Goal: Task Accomplishment & Management: Manage account settings

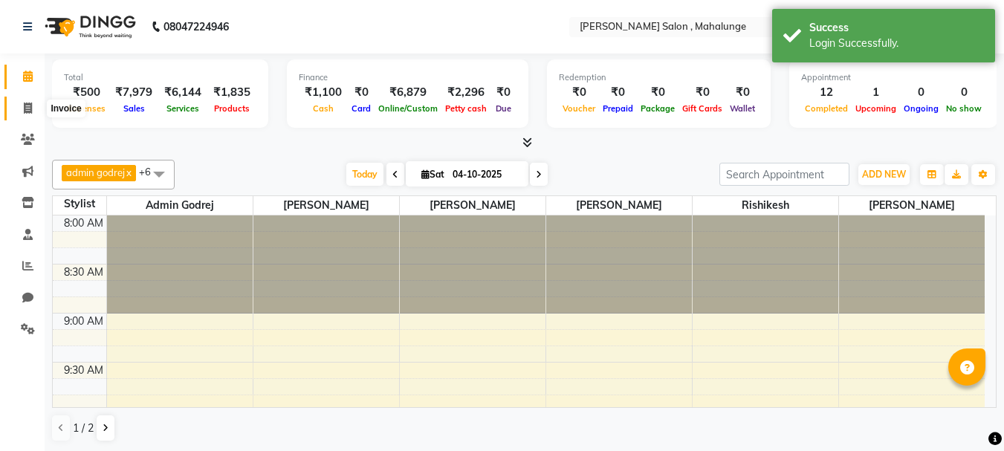
click at [37, 108] on span at bounding box center [28, 108] width 26 height 17
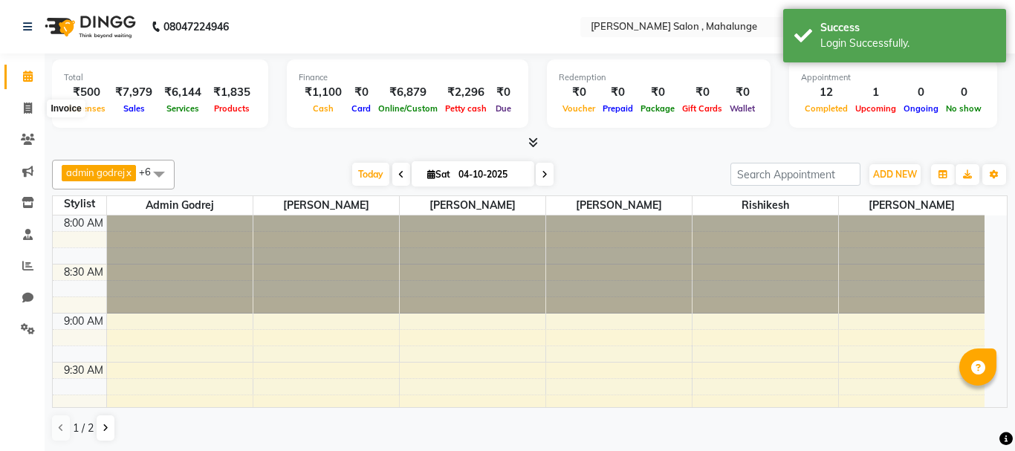
select select "7250"
select select "service"
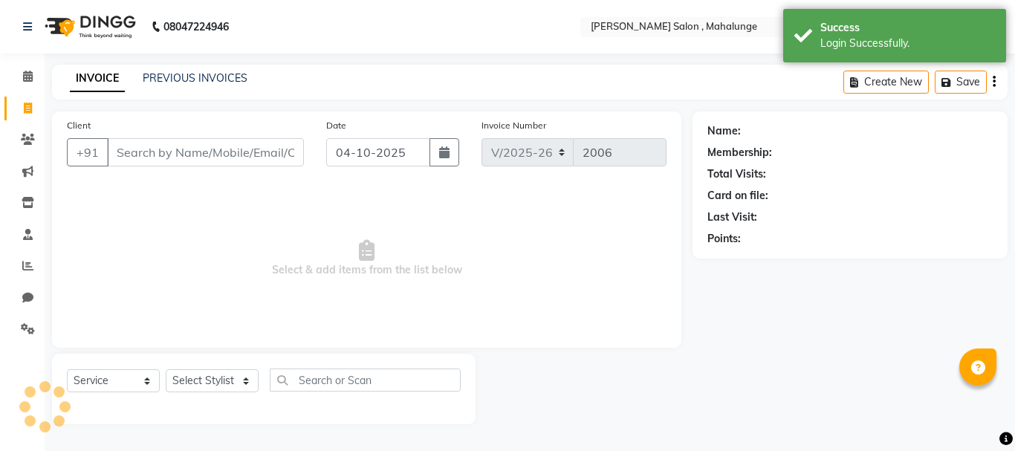
click at [181, 161] on input "Client" at bounding box center [205, 152] width 197 height 28
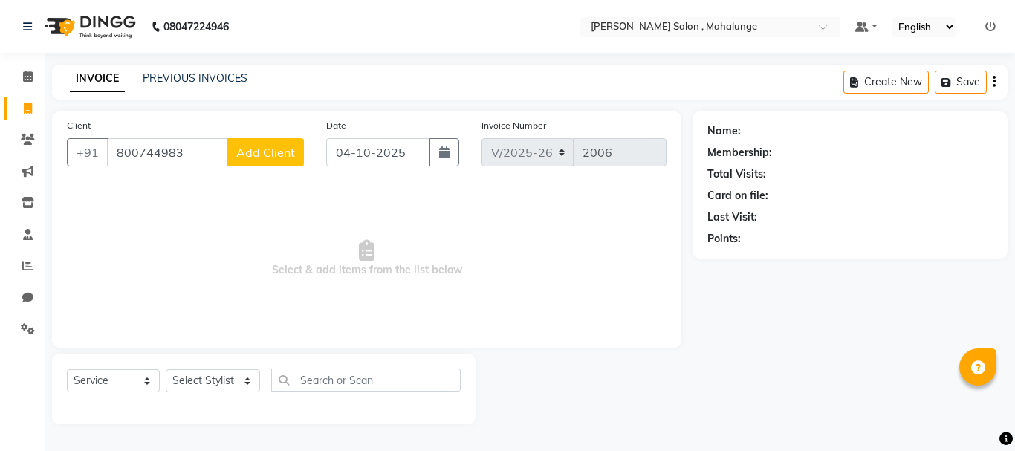
type input "800744983"
click at [273, 139] on button "Add Client" at bounding box center [265, 152] width 77 height 28
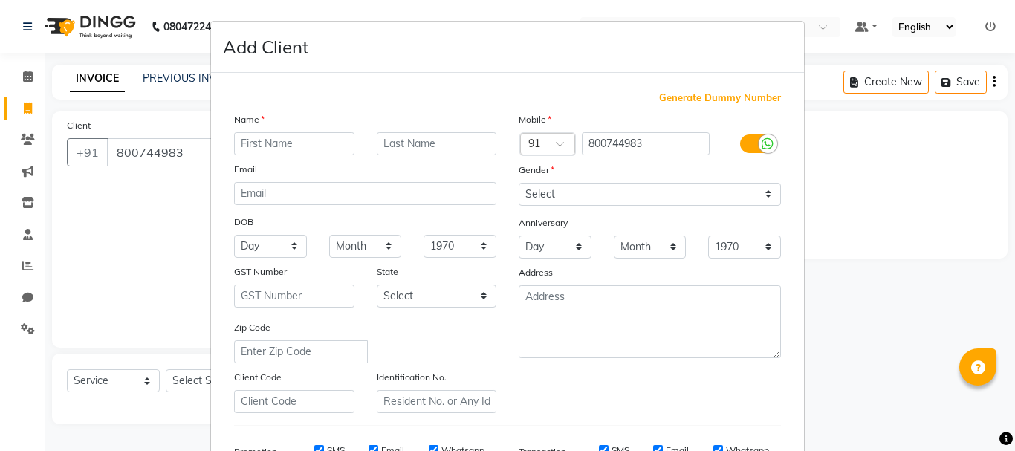
click at [185, 151] on ngb-modal-window "Add Client Generate Dummy Number Name Email DOB Day 01 02 03 04 05 06 07 08 09 …" at bounding box center [507, 225] width 1015 height 451
click at [310, 149] on input "text" at bounding box center [294, 143] width 120 height 23
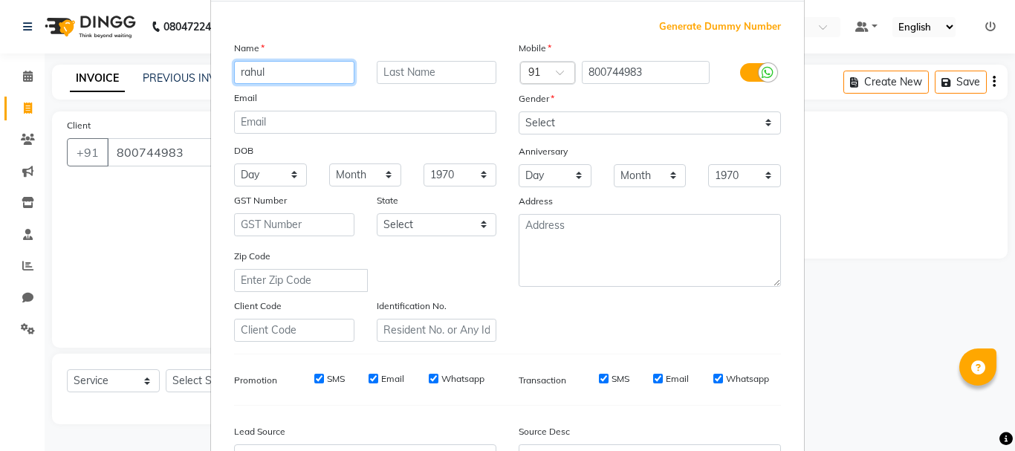
scroll to position [235, 0]
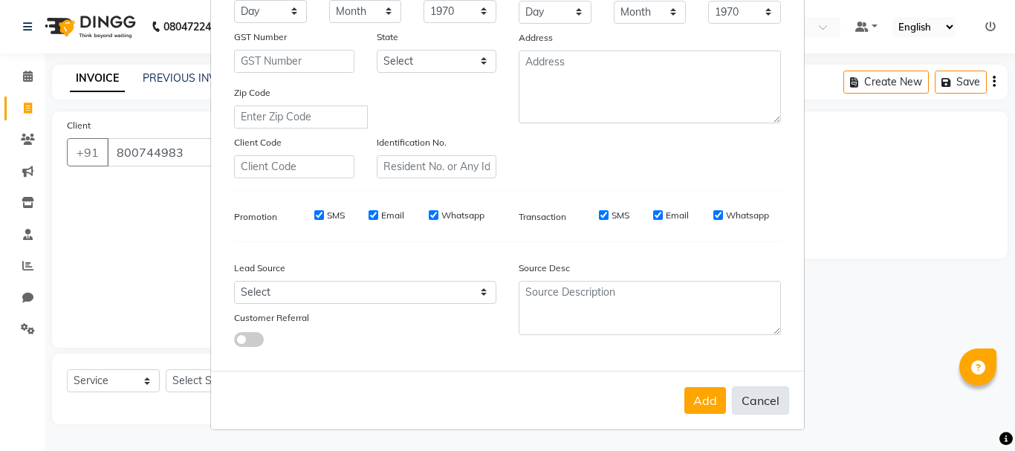
type input "rahul"
drag, startPoint x: 767, startPoint y: 407, endPoint x: 331, endPoint y: 266, distance: 458.3
click at [766, 406] on button "Cancel" at bounding box center [760, 400] width 57 height 28
select select
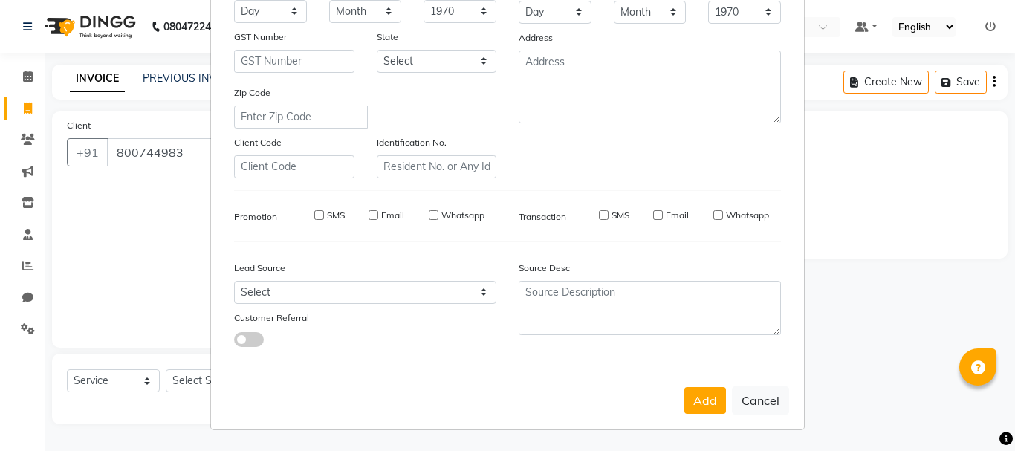
select select
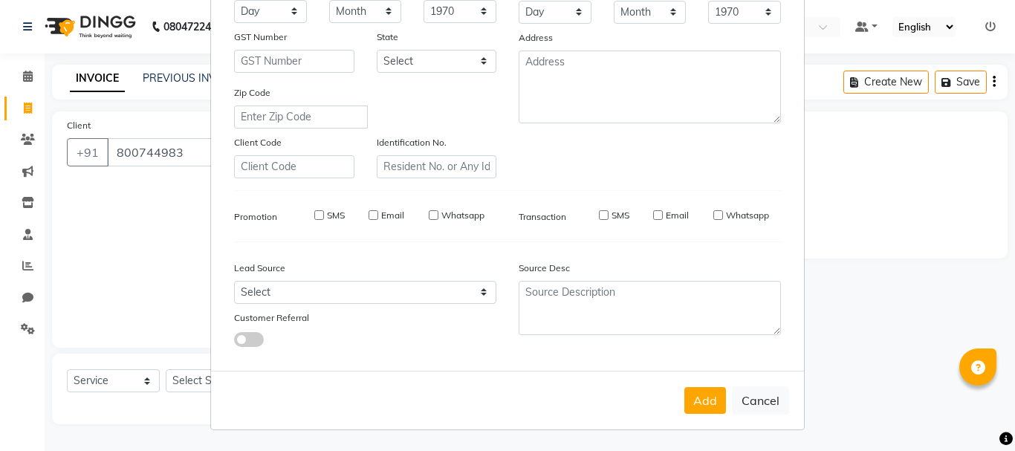
checkbox input "false"
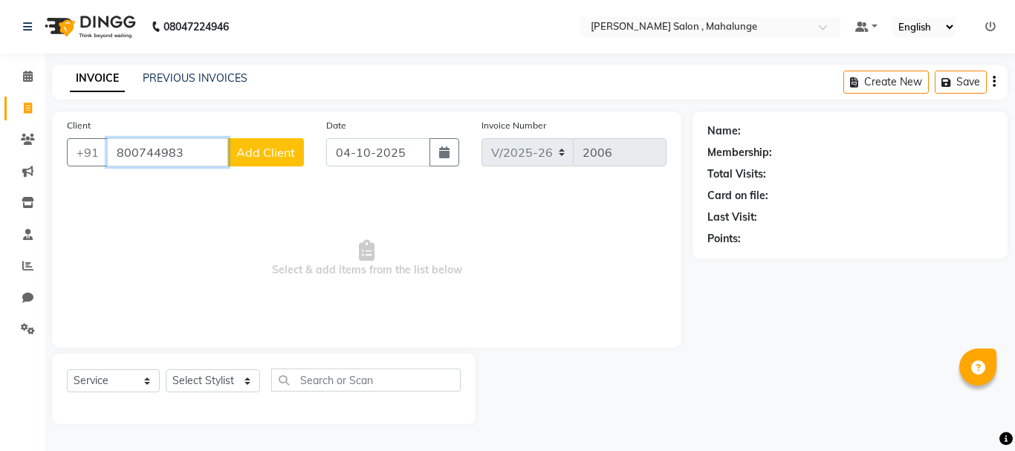
click at [160, 151] on input "800744983" at bounding box center [167, 152] width 121 height 28
type input "8007445983"
click at [254, 152] on span "Add Client" at bounding box center [265, 152] width 59 height 15
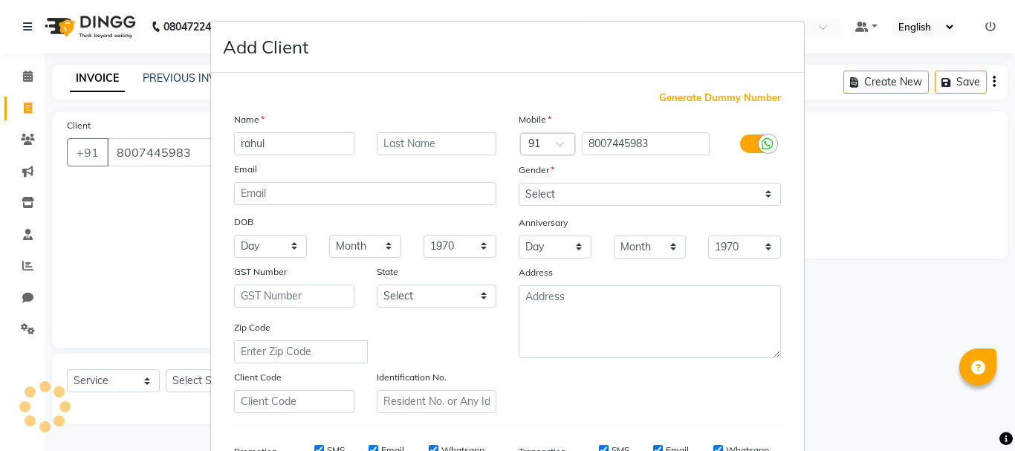
type input "rahul"
click at [472, 134] on input "text" at bounding box center [437, 143] width 120 height 23
type input "[PERSON_NAME]"
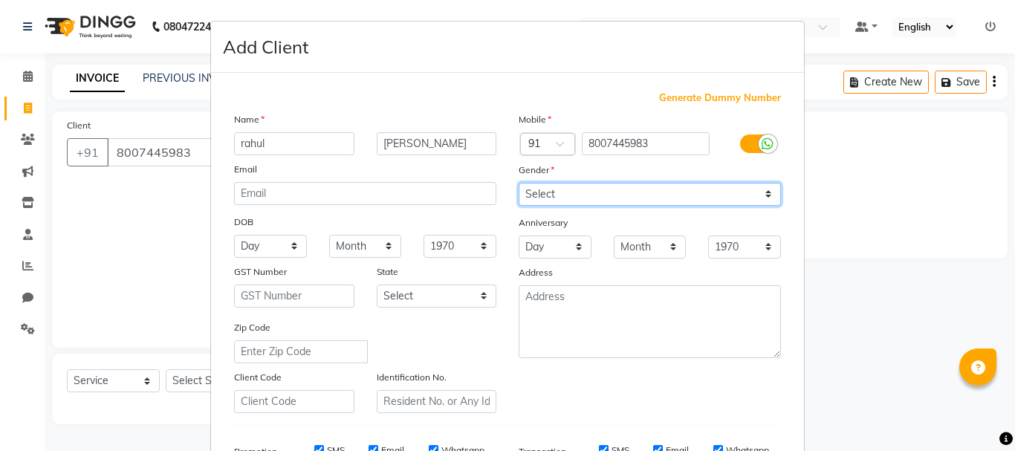
click at [609, 195] on select "Select [DEMOGRAPHIC_DATA] [DEMOGRAPHIC_DATA] Other Prefer Not To Say" at bounding box center [650, 194] width 262 height 23
select select "[DEMOGRAPHIC_DATA]"
click at [519, 183] on select "Select [DEMOGRAPHIC_DATA] [DEMOGRAPHIC_DATA] Other Prefer Not To Say" at bounding box center [650, 194] width 262 height 23
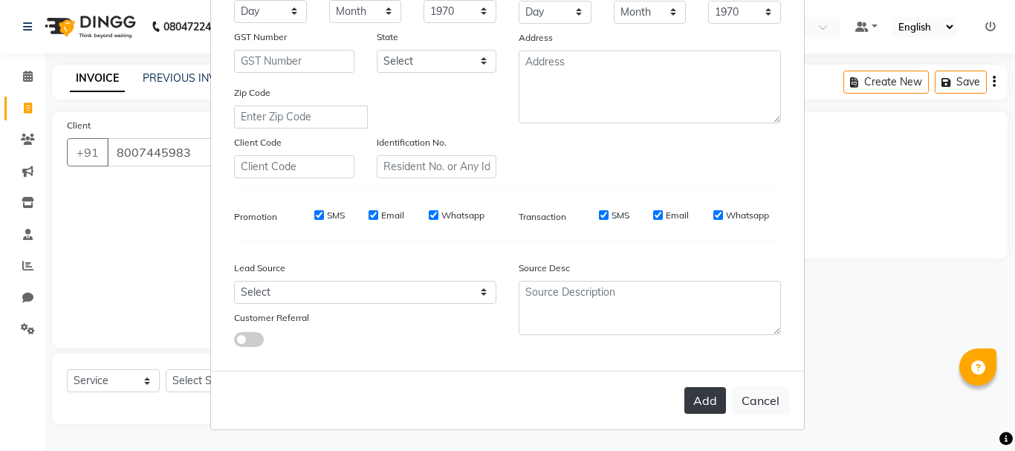
click at [702, 400] on button "Add" at bounding box center [705, 400] width 42 height 27
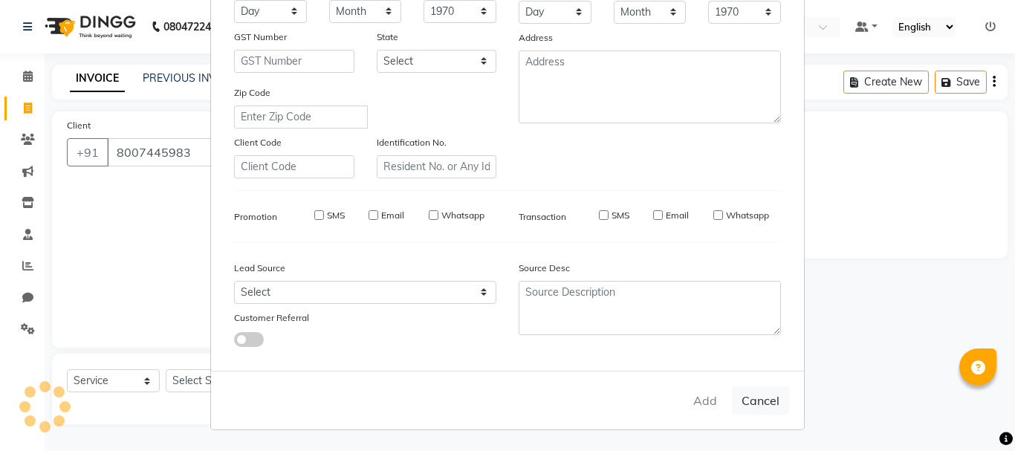
select select
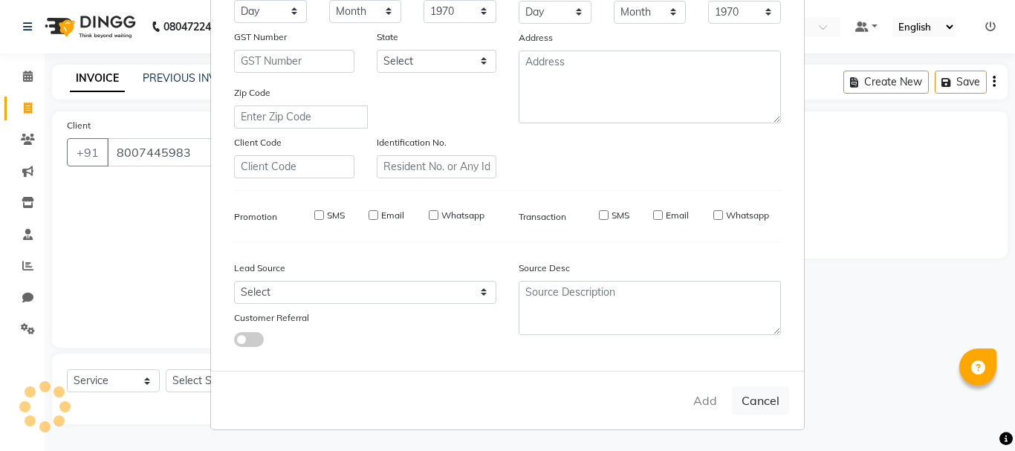
select select
checkbox input "false"
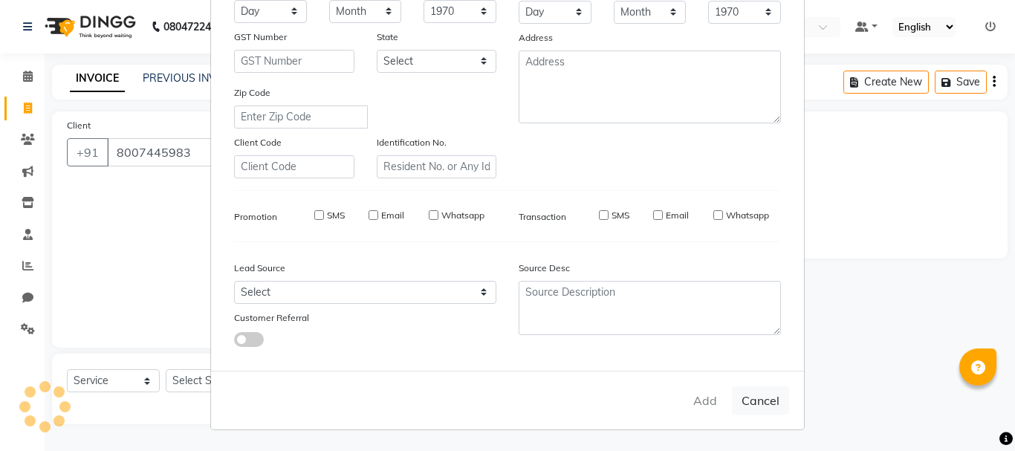
checkbox input "false"
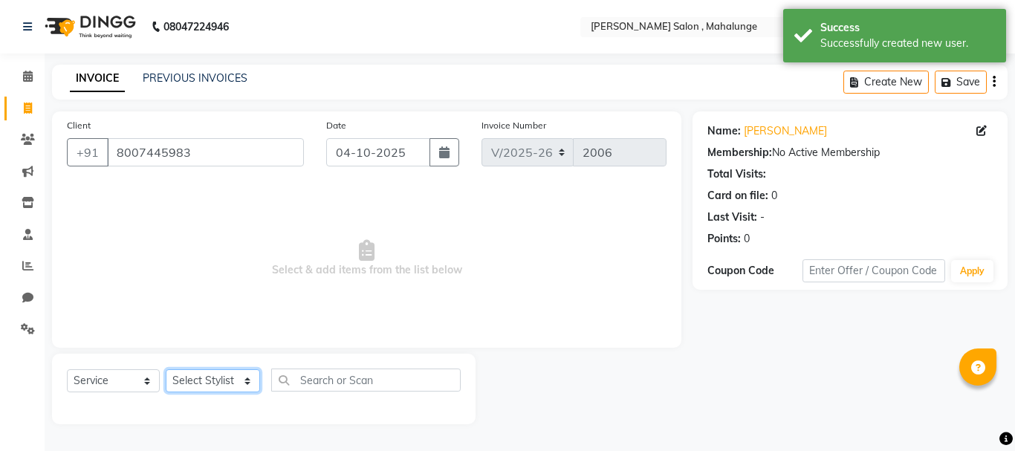
click at [235, 374] on select "Select Stylist admin godrej [PERSON_NAME] [PERSON_NAME] [PERSON_NAME] [PERSON_N…" at bounding box center [213, 380] width 94 height 23
select select "66814"
click at [166, 369] on select "Select Stylist admin godrej [PERSON_NAME] [PERSON_NAME] [PERSON_NAME] [PERSON_N…" at bounding box center [213, 380] width 94 height 23
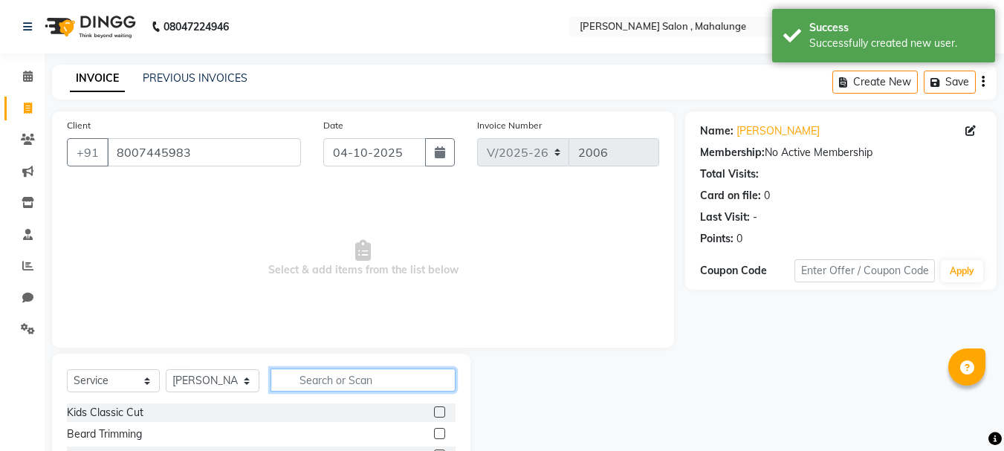
click at [319, 375] on input "text" at bounding box center [362, 379] width 185 height 23
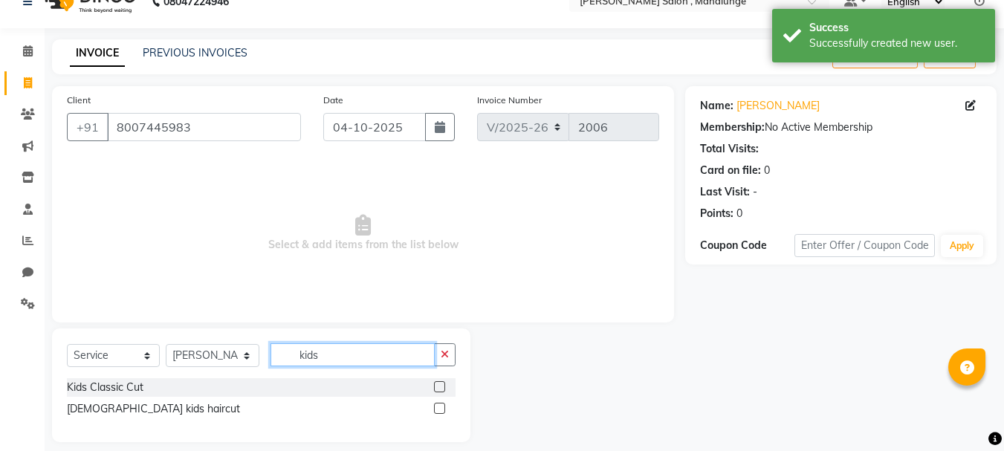
scroll to position [39, 0]
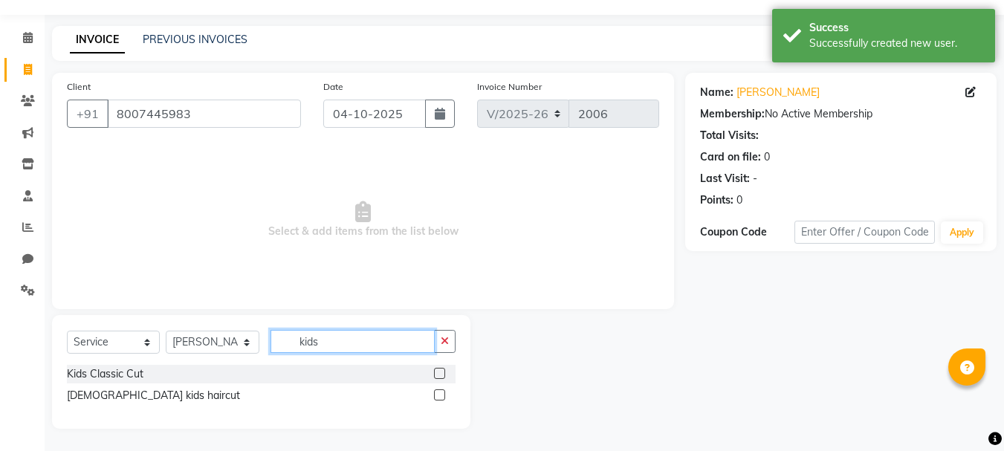
type input "kids"
click at [441, 372] on label at bounding box center [439, 373] width 11 height 11
click at [441, 372] on input "checkbox" at bounding box center [439, 374] width 10 height 10
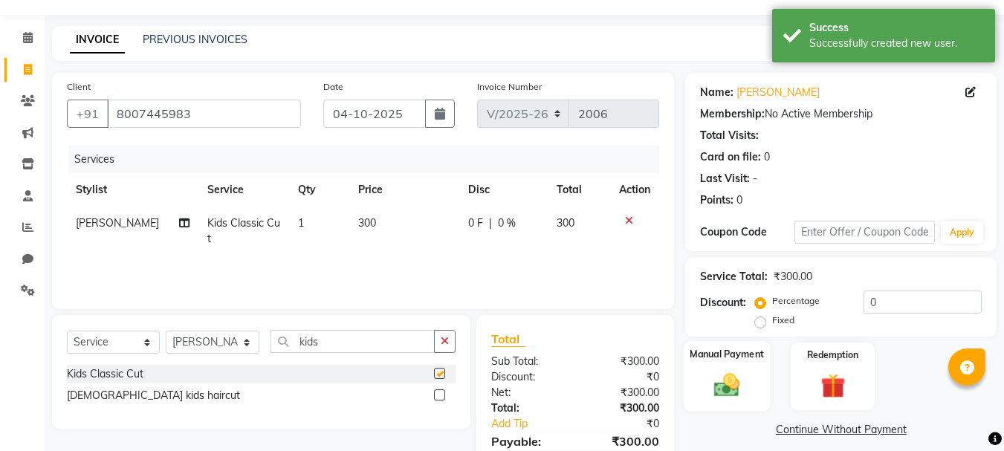
checkbox input "false"
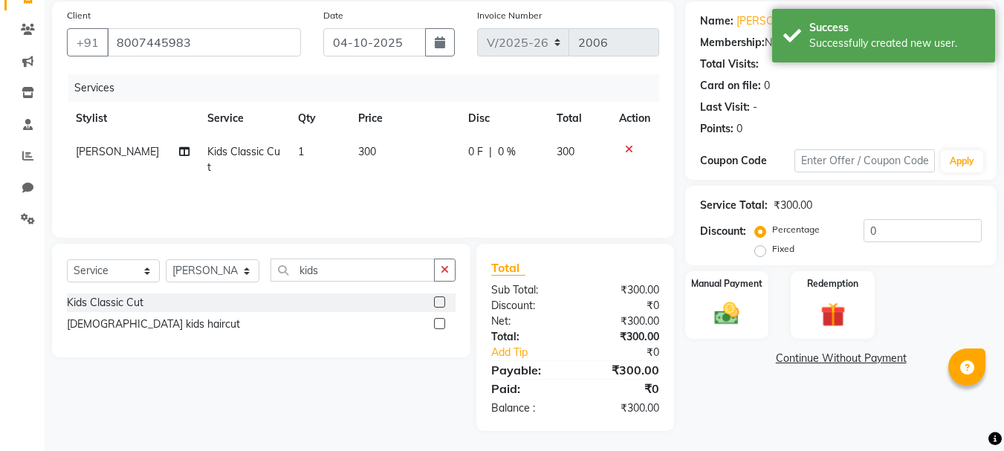
scroll to position [112, 0]
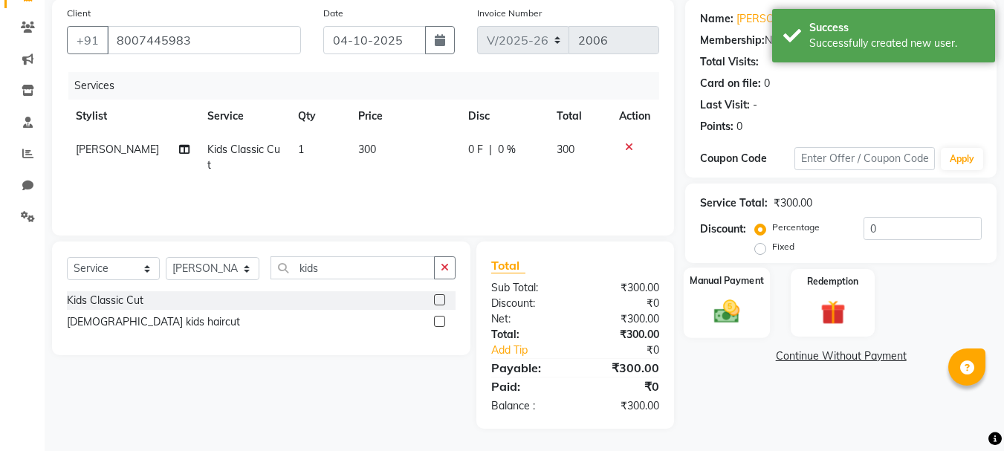
click at [729, 334] on div "Manual Payment" at bounding box center [726, 302] width 87 height 71
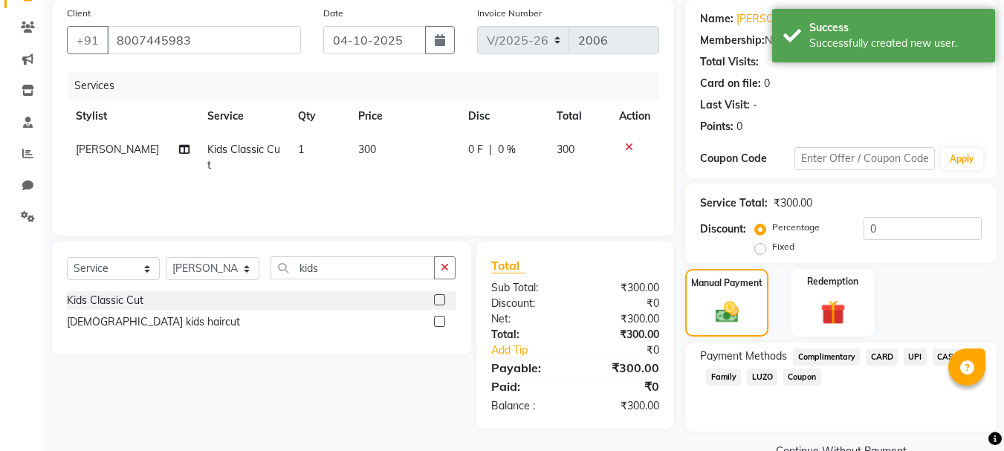
click at [914, 363] on span "UPI" at bounding box center [914, 356] width 23 height 17
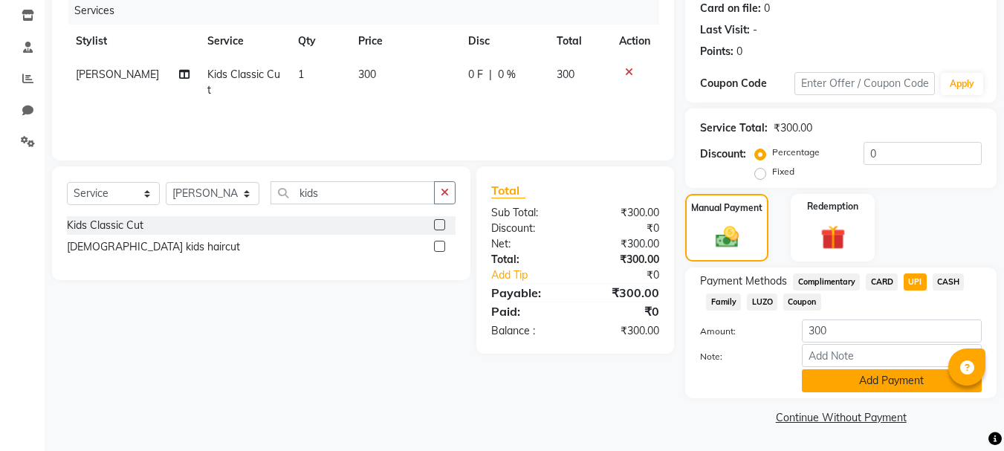
click at [912, 371] on button "Add Payment" at bounding box center [892, 380] width 180 height 23
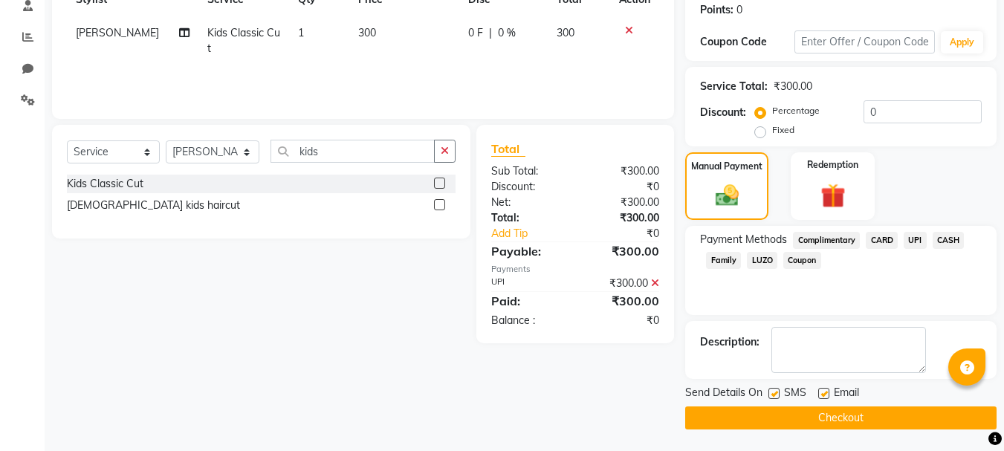
scroll to position [230, 0]
click at [904, 425] on button "Checkout" at bounding box center [840, 417] width 311 height 23
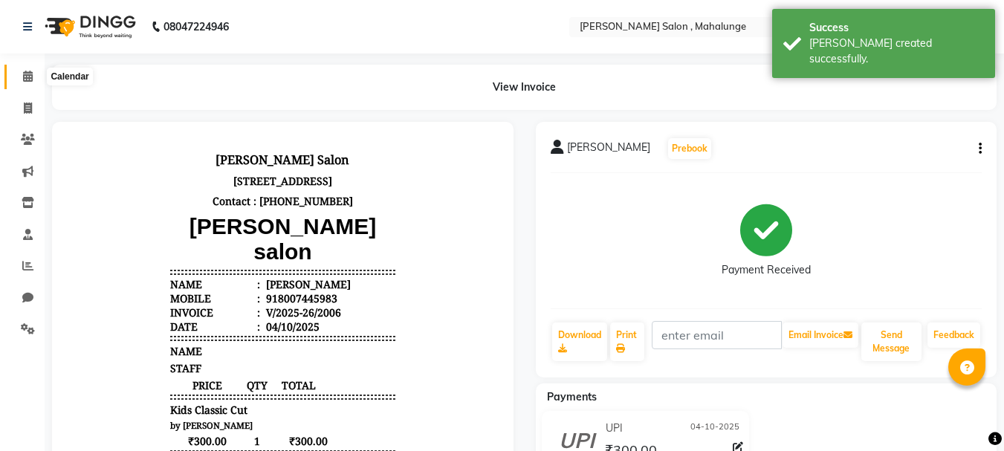
click at [31, 74] on icon at bounding box center [28, 76] width 10 height 11
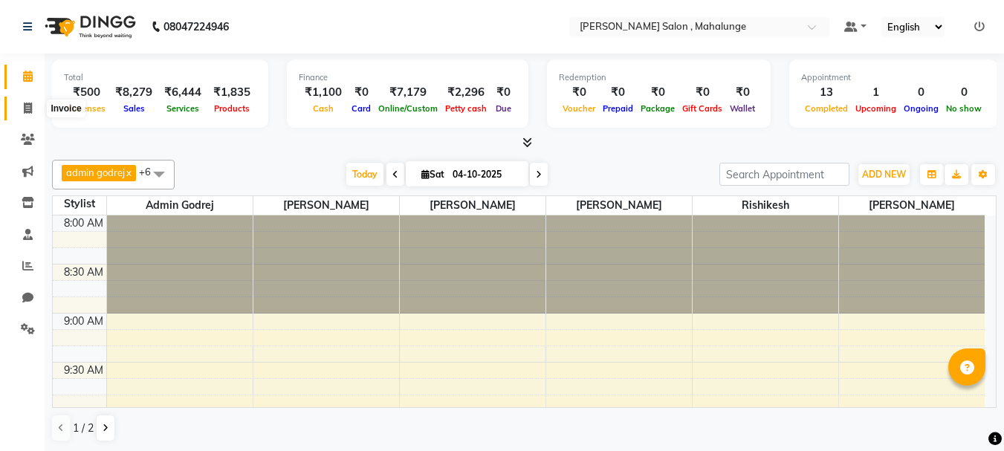
click at [34, 107] on span at bounding box center [28, 108] width 26 height 17
select select "7250"
select select "service"
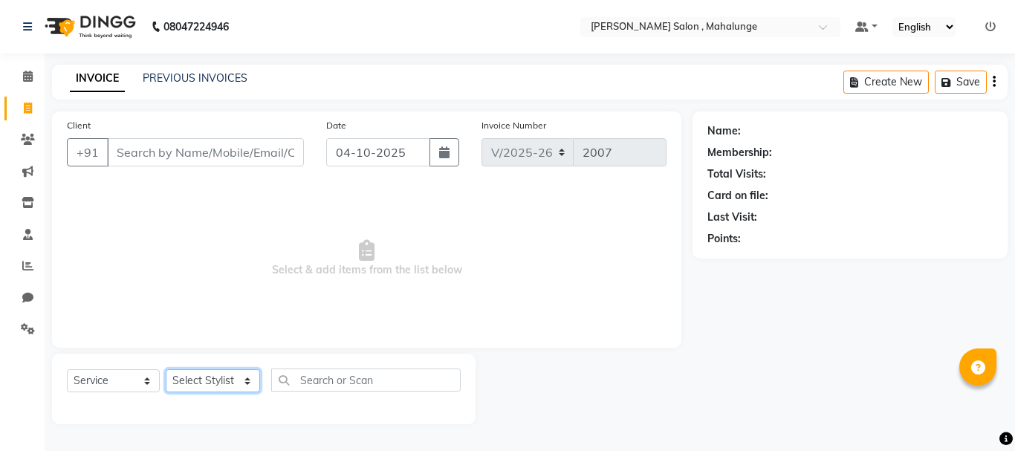
click at [216, 390] on select "Select Stylist admin godrej [PERSON_NAME] [PERSON_NAME] [PERSON_NAME] [PERSON_N…" at bounding box center [213, 380] width 94 height 23
select select "61806"
click at [166, 369] on select "Select Stylist admin godrej [PERSON_NAME] [PERSON_NAME] [PERSON_NAME] [PERSON_N…" at bounding box center [213, 380] width 94 height 23
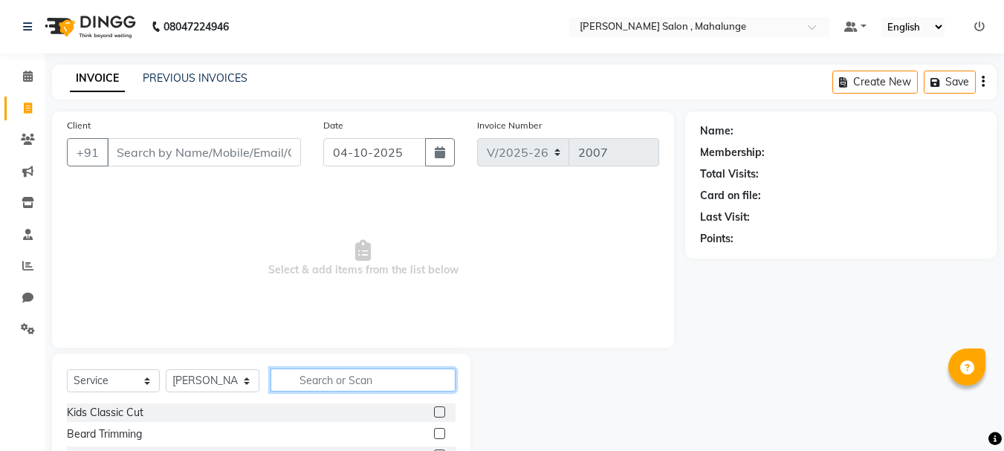
click at [346, 372] on input "text" at bounding box center [362, 379] width 185 height 23
type input "upp"
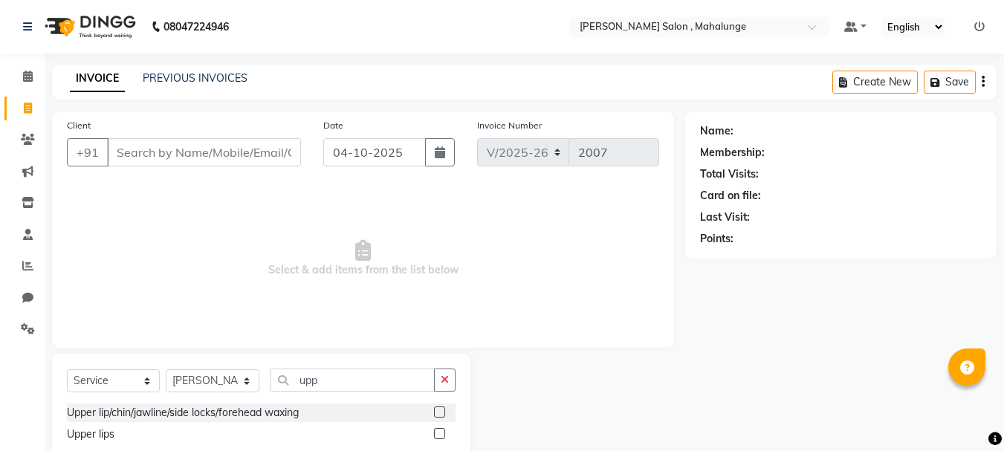
click at [439, 432] on label at bounding box center [439, 433] width 11 height 11
click at [439, 432] on input "checkbox" at bounding box center [439, 434] width 10 height 10
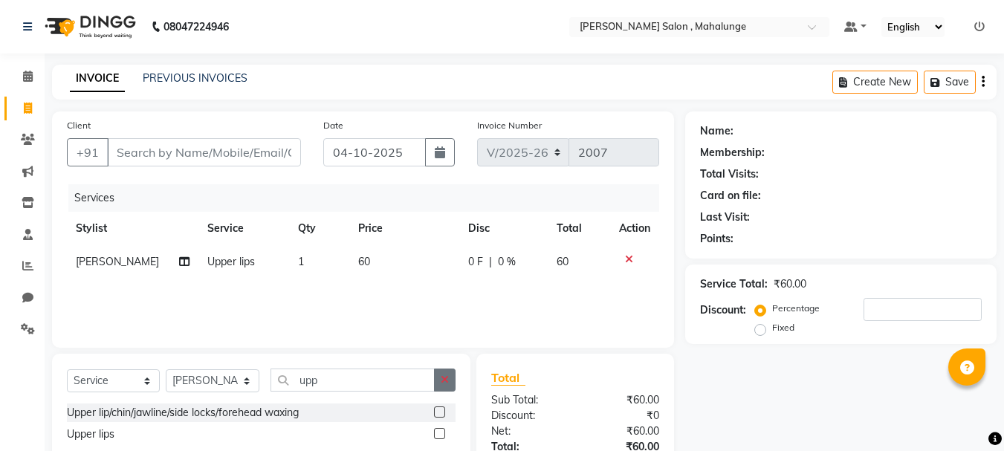
checkbox input "false"
click at [447, 390] on button "button" at bounding box center [445, 379] width 22 height 23
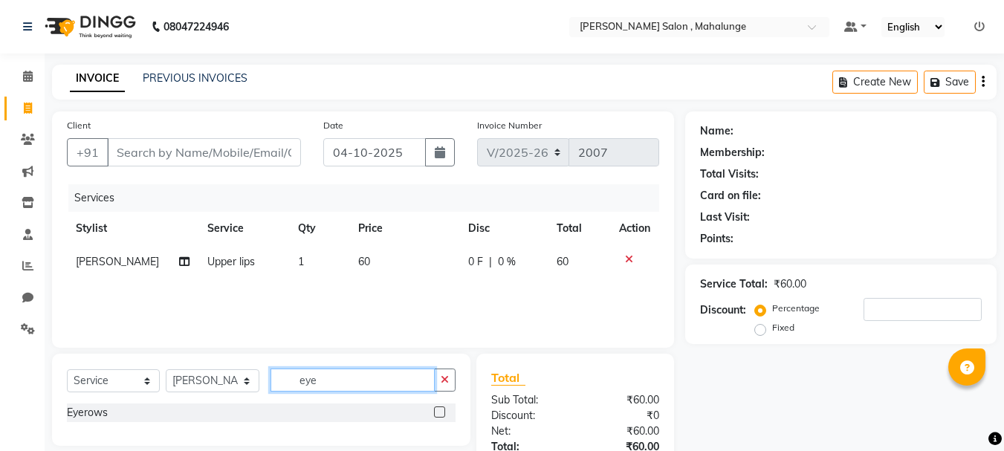
type input "eye"
click at [439, 412] on label at bounding box center [439, 411] width 11 height 11
click at [439, 412] on input "checkbox" at bounding box center [439, 413] width 10 height 10
click at [439, 412] on label at bounding box center [439, 411] width 11 height 11
click at [439, 412] on input "checkbox" at bounding box center [439, 413] width 10 height 10
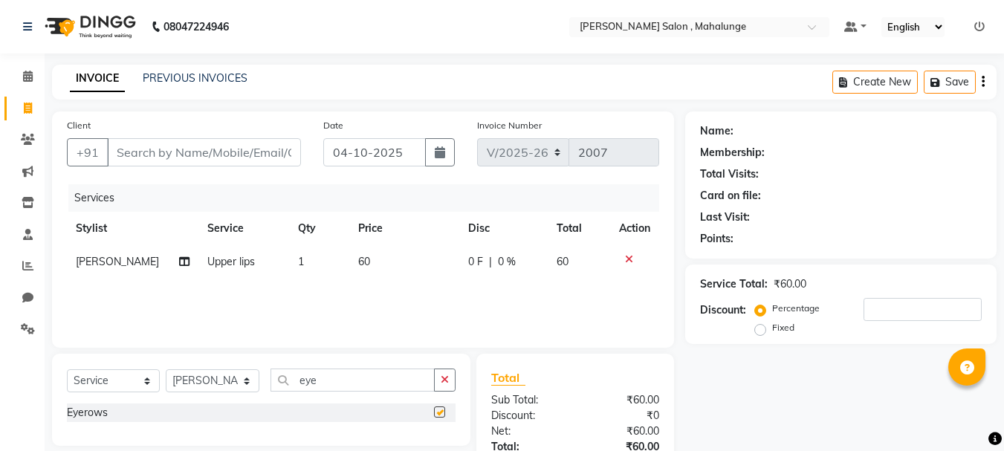
checkbox input "false"
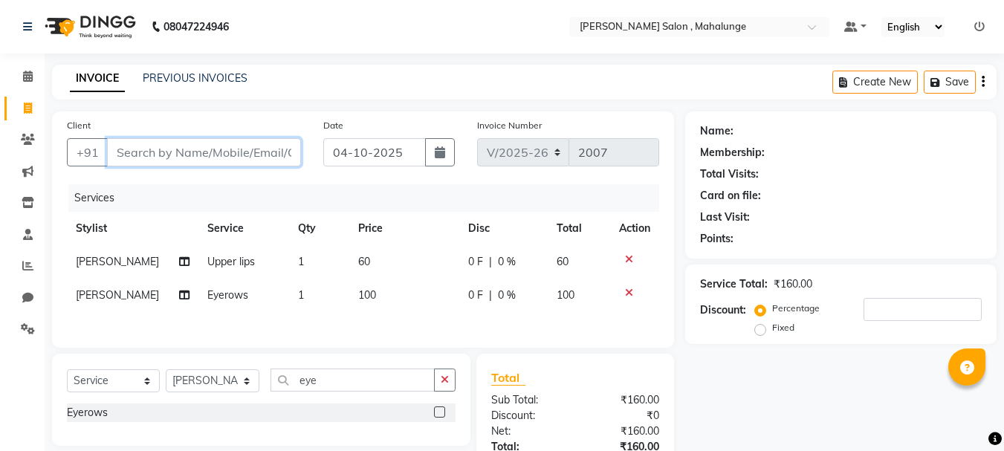
drag, startPoint x: 230, startPoint y: 156, endPoint x: 238, endPoint y: 152, distance: 10.0
click at [238, 152] on input "Client" at bounding box center [204, 152] width 194 height 28
type input "9"
type input "0"
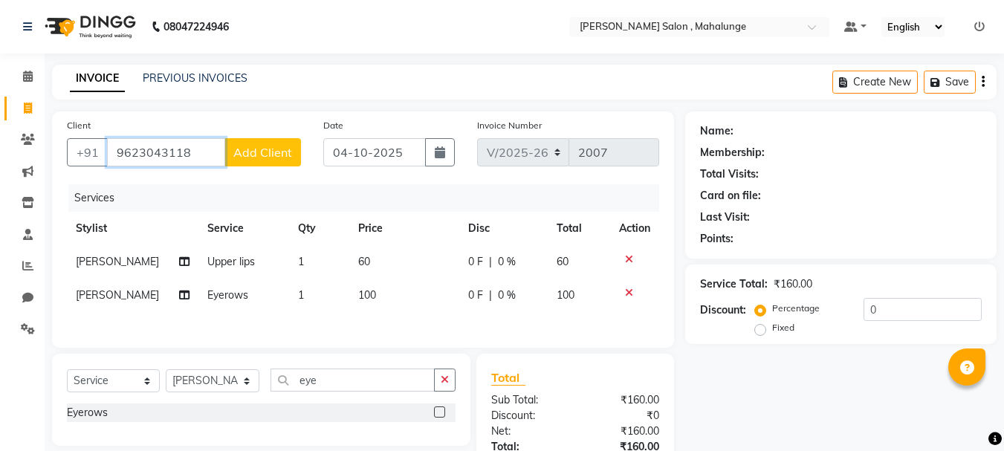
type input "9623043118"
click at [253, 150] on span "Add Client" at bounding box center [262, 152] width 59 height 15
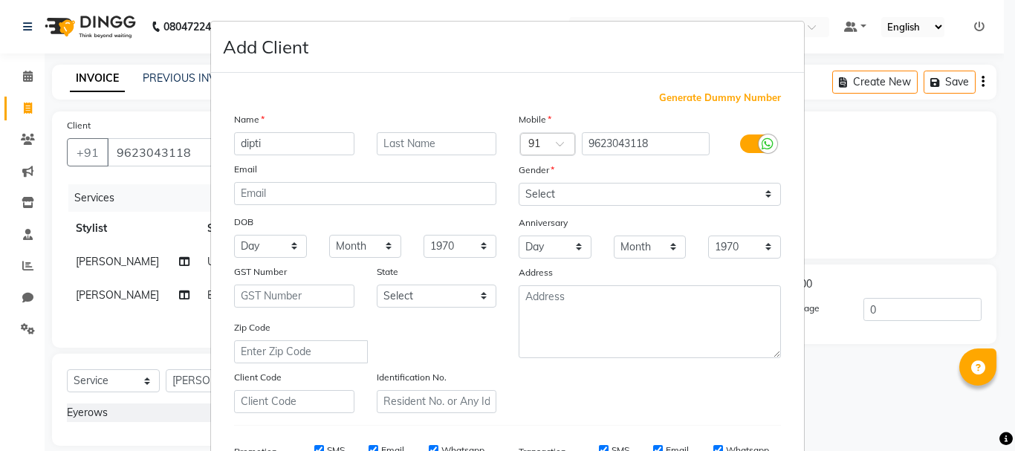
type input "dipti"
click at [609, 195] on select "Select [DEMOGRAPHIC_DATA] [DEMOGRAPHIC_DATA] Other Prefer Not To Say" at bounding box center [650, 194] width 262 height 23
select select "[DEMOGRAPHIC_DATA]"
click at [519, 183] on select "Select [DEMOGRAPHIC_DATA] [DEMOGRAPHIC_DATA] Other Prefer Not To Say" at bounding box center [650, 194] width 262 height 23
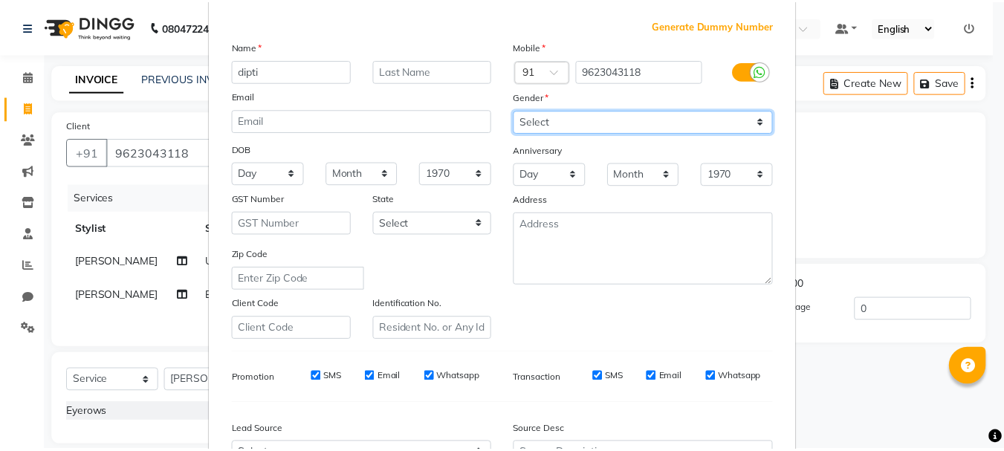
scroll to position [235, 0]
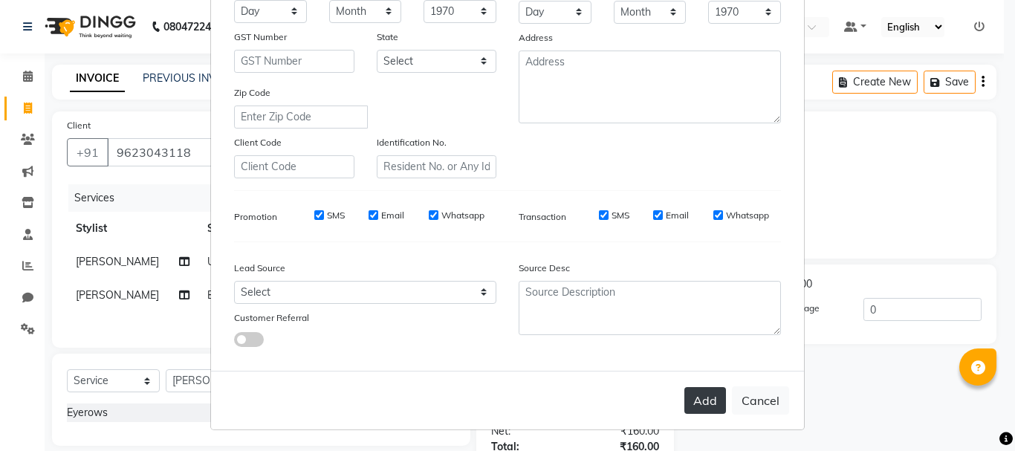
click at [709, 391] on button "Add" at bounding box center [705, 400] width 42 height 27
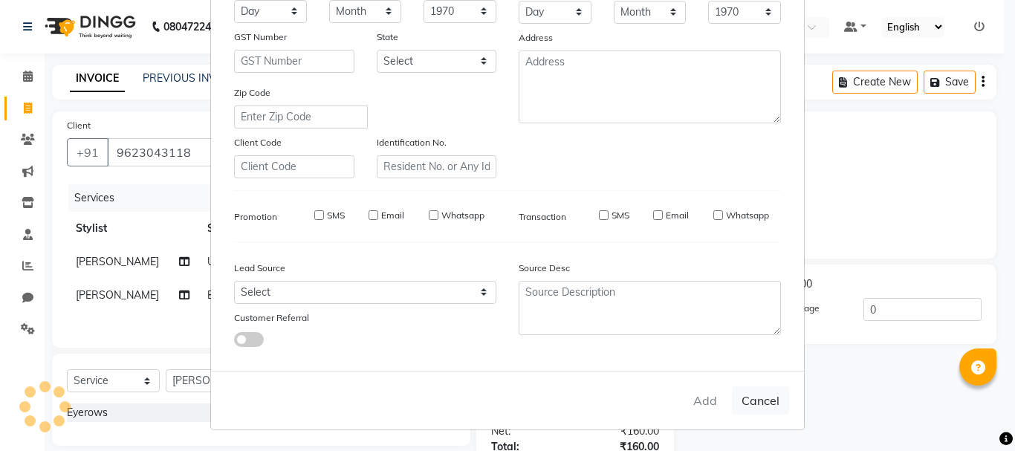
select select
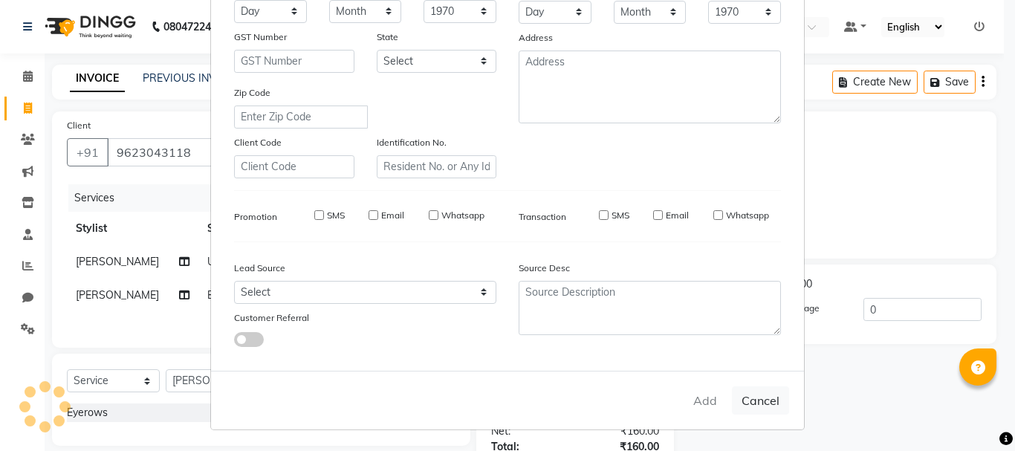
select select
checkbox input "false"
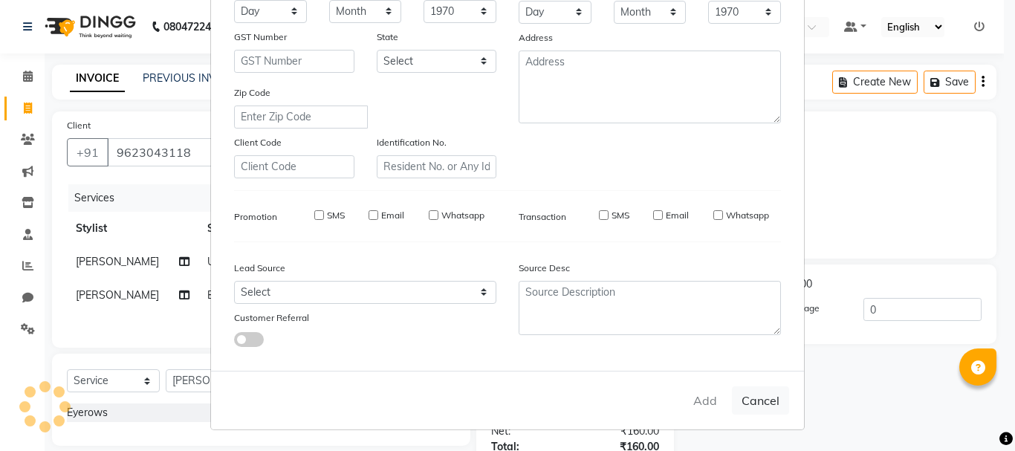
checkbox input "false"
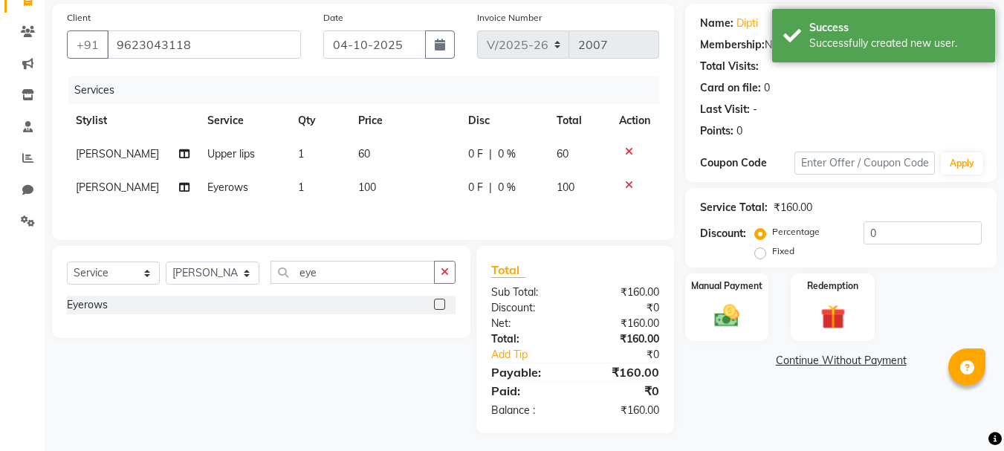
scroll to position [114, 0]
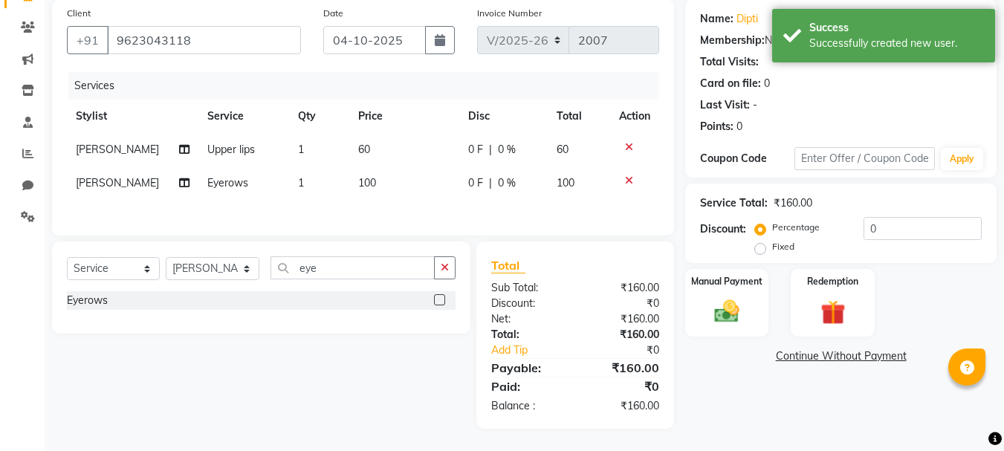
click at [629, 143] on icon at bounding box center [629, 147] width 8 height 10
click at [444, 269] on icon "button" at bounding box center [445, 267] width 8 height 10
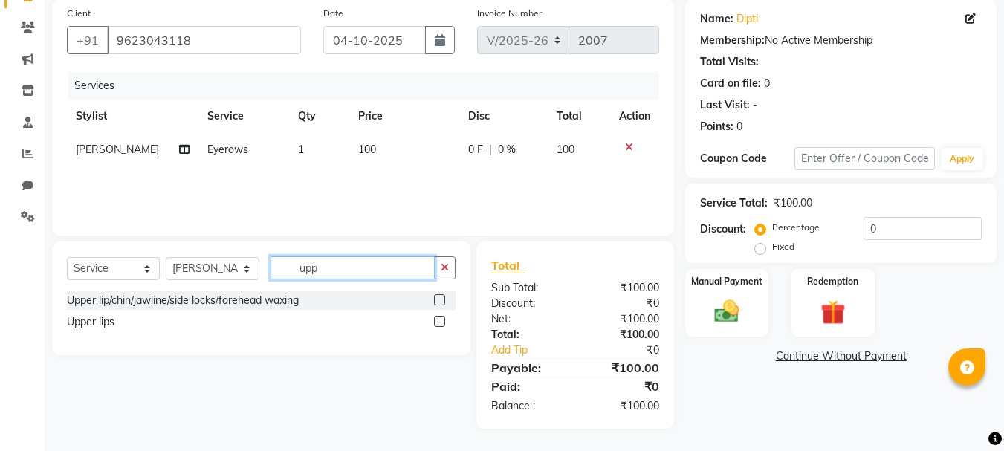
type input "upp"
drag, startPoint x: 438, startPoint y: 295, endPoint x: 438, endPoint y: 253, distance: 41.6
click at [438, 294] on label at bounding box center [439, 299] width 11 height 11
click at [438, 296] on input "checkbox" at bounding box center [439, 301] width 10 height 10
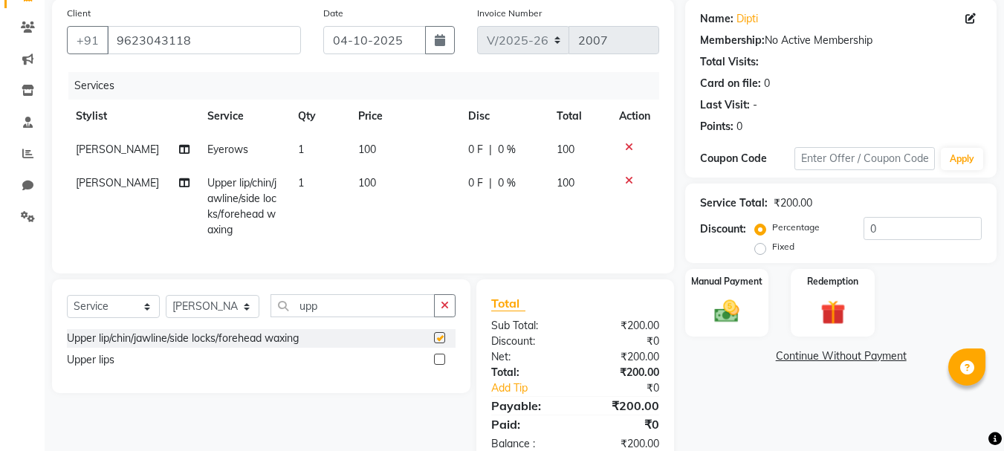
checkbox input "false"
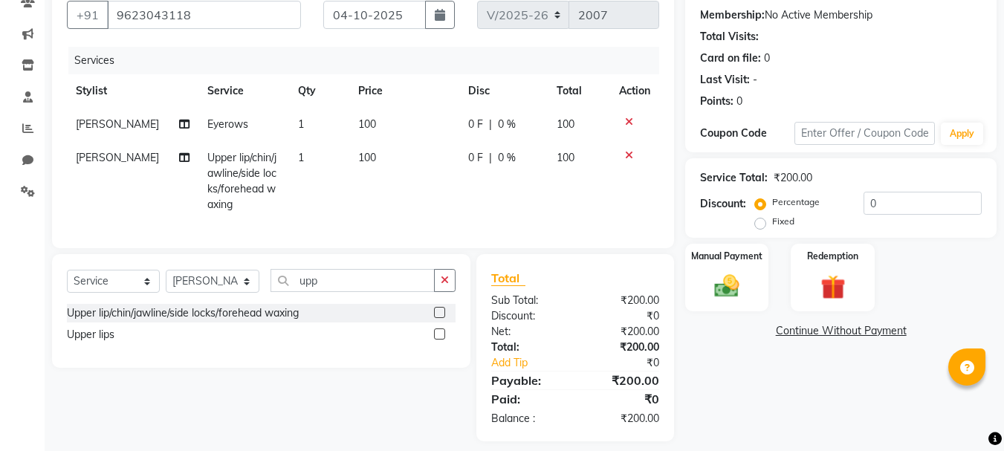
scroll to position [161, 0]
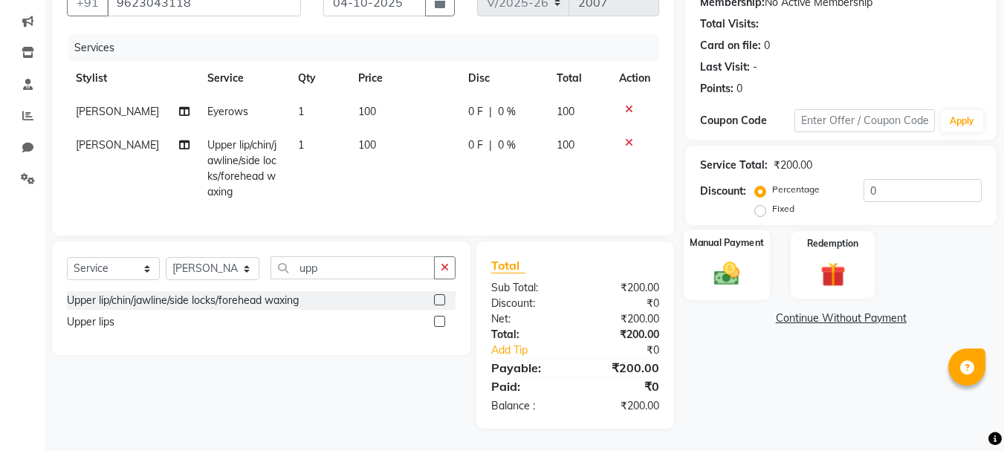
click at [738, 246] on div "Manual Payment" at bounding box center [726, 265] width 87 height 71
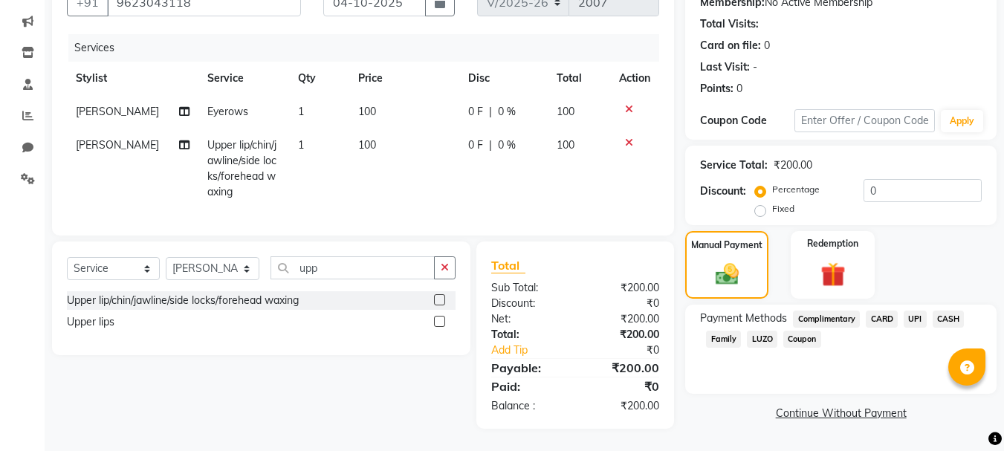
click at [919, 311] on span "UPI" at bounding box center [914, 319] width 23 height 17
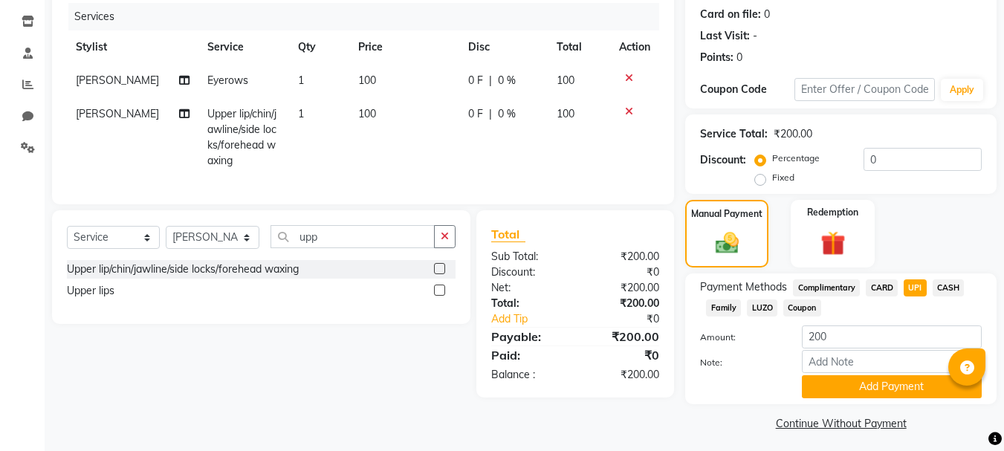
scroll to position [187, 0]
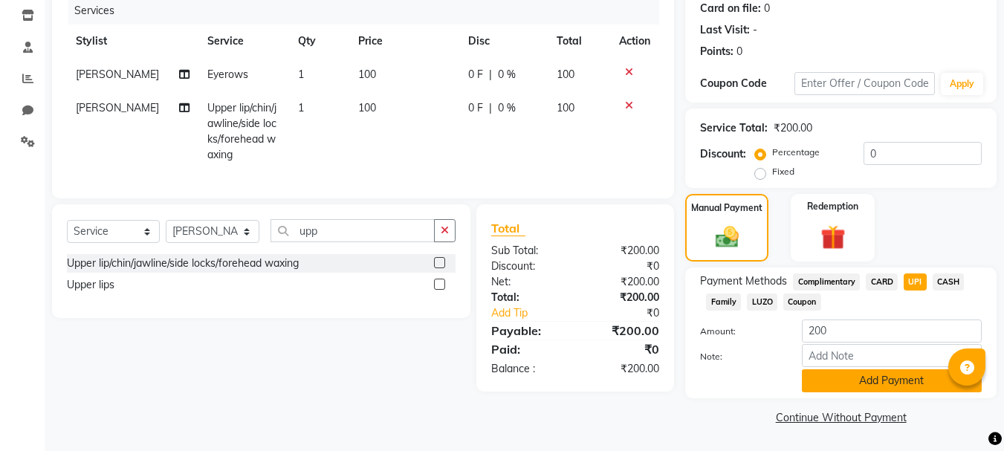
click at [900, 378] on button "Add Payment" at bounding box center [892, 380] width 180 height 23
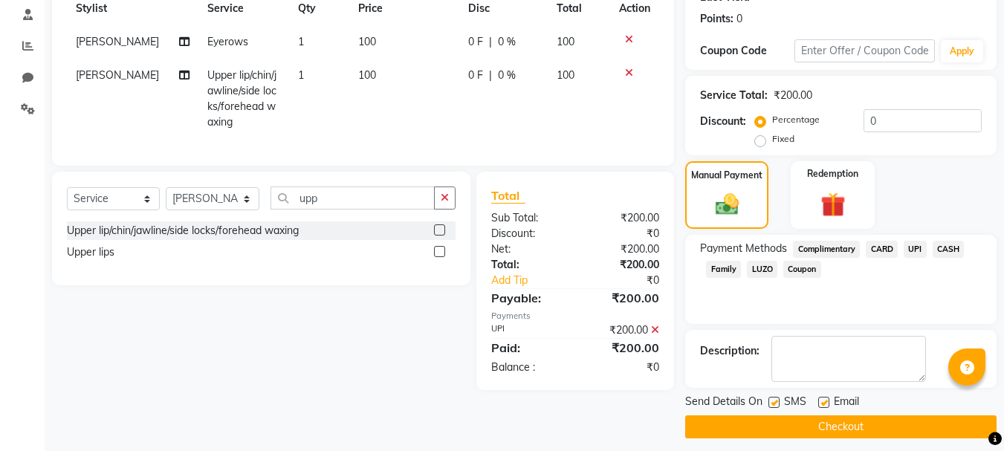
scroll to position [230, 0]
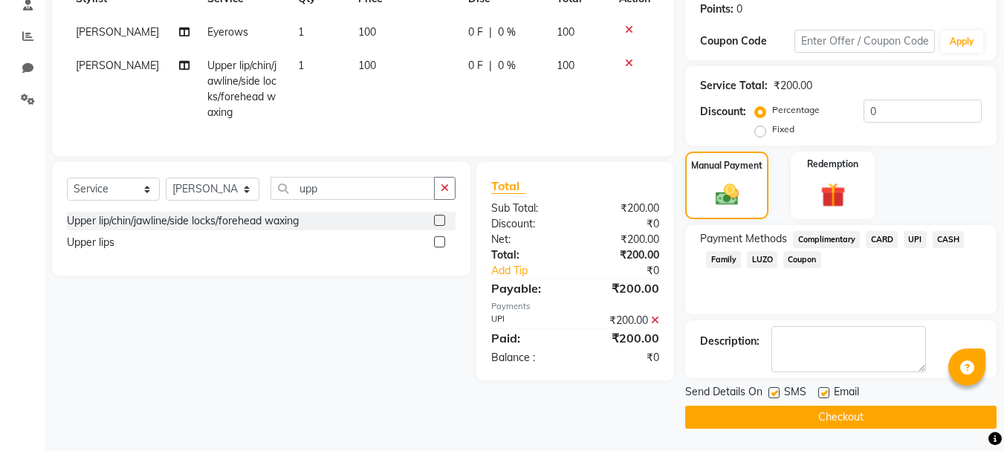
click at [885, 414] on button "Checkout" at bounding box center [840, 417] width 311 height 23
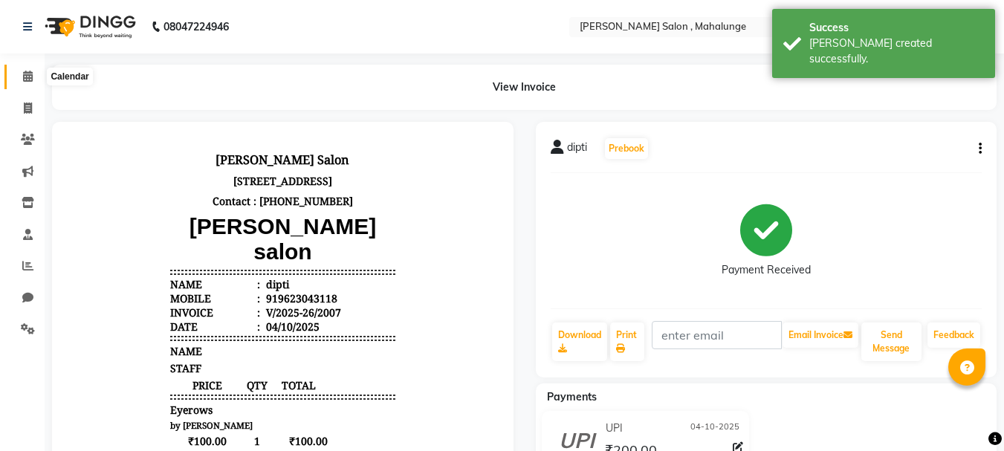
click at [33, 77] on icon at bounding box center [28, 76] width 10 height 11
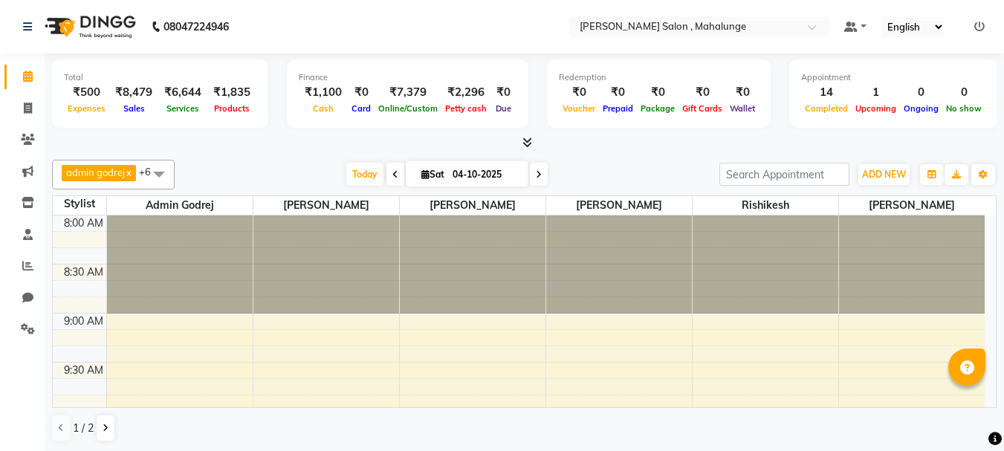
click at [528, 143] on icon at bounding box center [527, 142] width 10 height 11
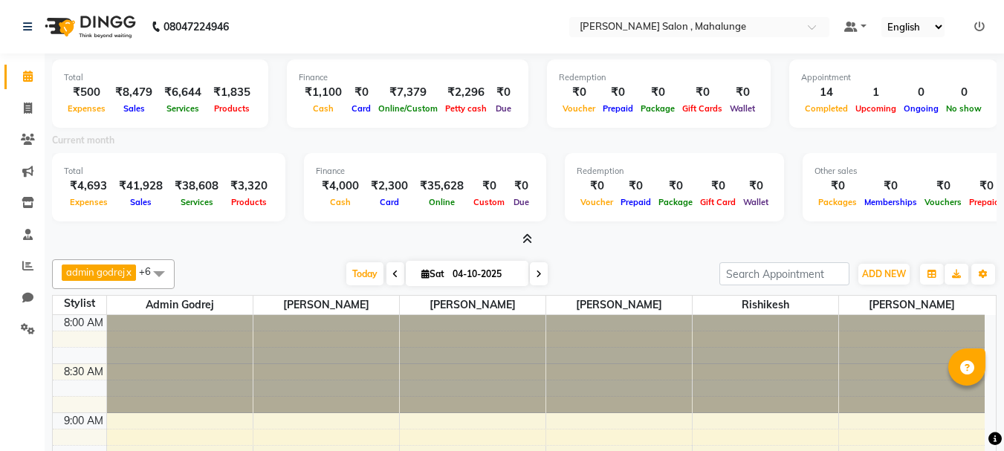
click at [977, 29] on icon at bounding box center [979, 27] width 10 height 10
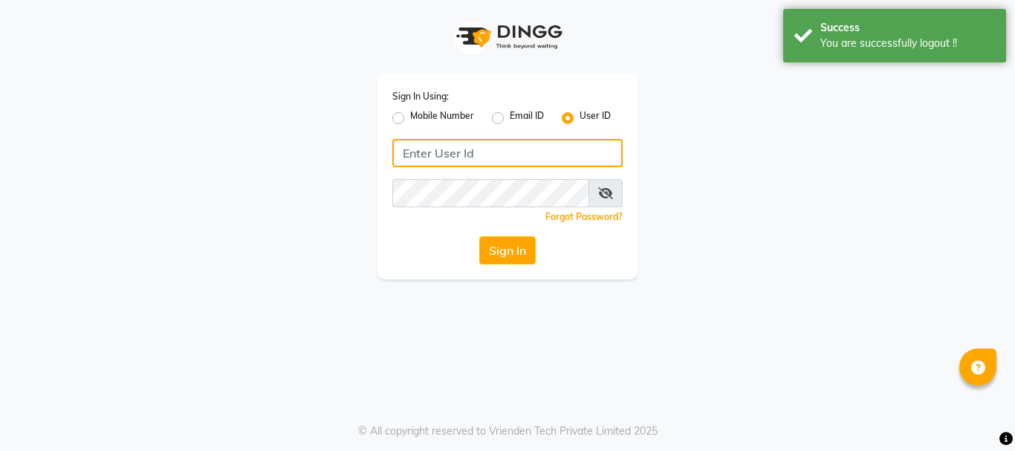
type input "9145515199"
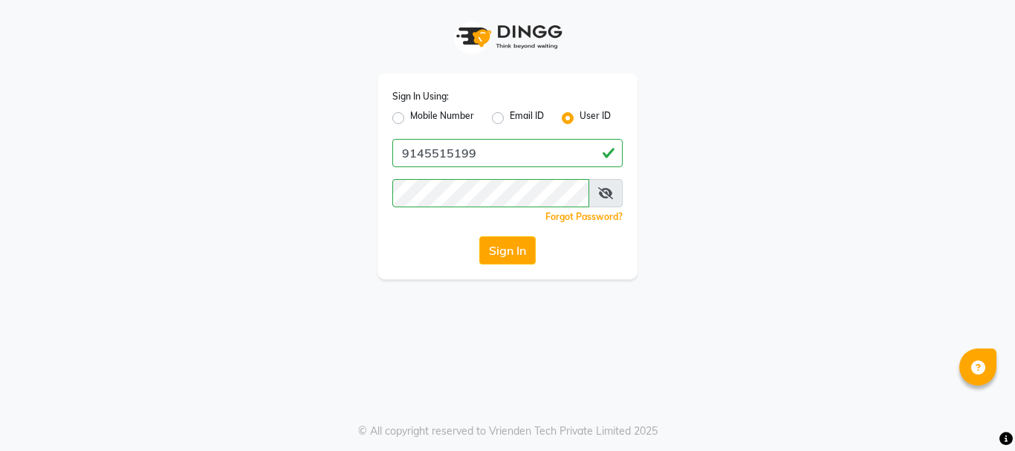
click at [410, 116] on label "Mobile Number" at bounding box center [442, 118] width 64 height 18
click at [410, 116] on input "Mobile Number" at bounding box center [415, 114] width 10 height 10
radio input "true"
radio input "false"
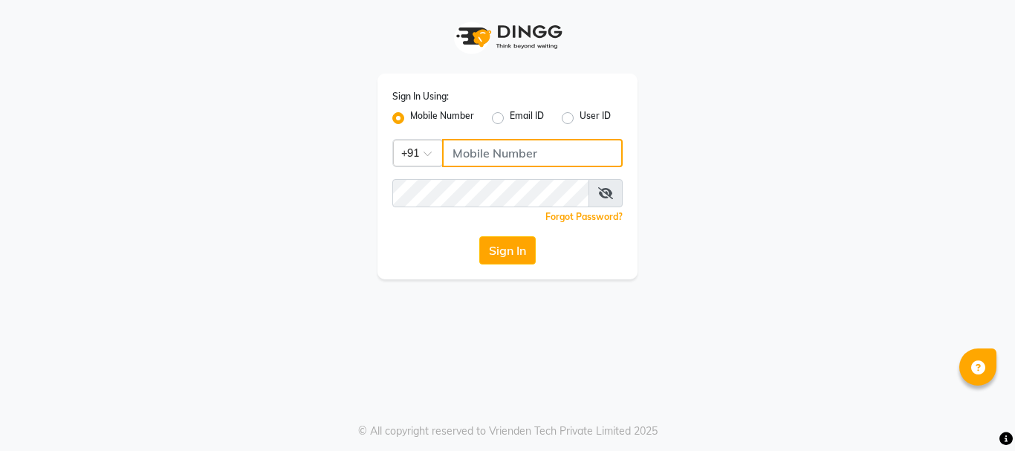
click at [498, 146] on input "Username" at bounding box center [532, 153] width 181 height 28
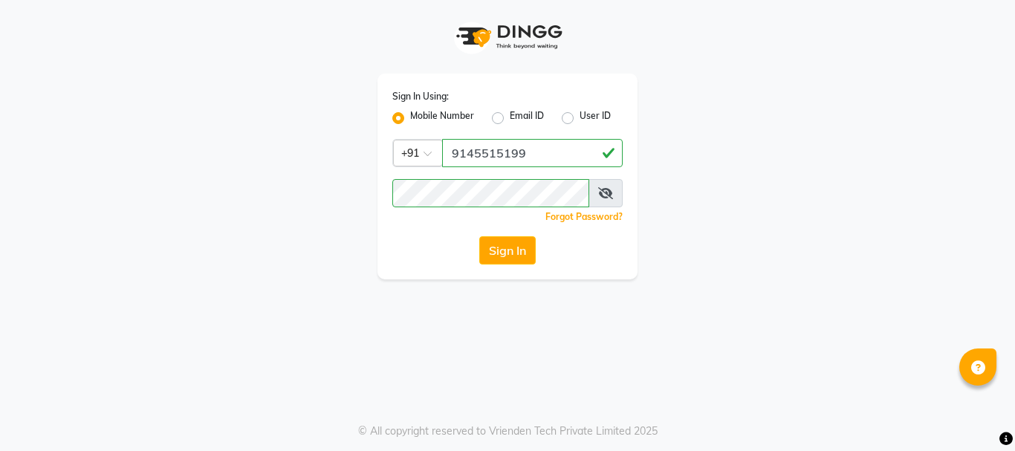
click at [481, 150] on input "9145515199" at bounding box center [532, 153] width 181 height 28
type input "9146515199"
click at [504, 254] on button "Sign In" at bounding box center [507, 250] width 56 height 28
